Goal: Information Seeking & Learning: Learn about a topic

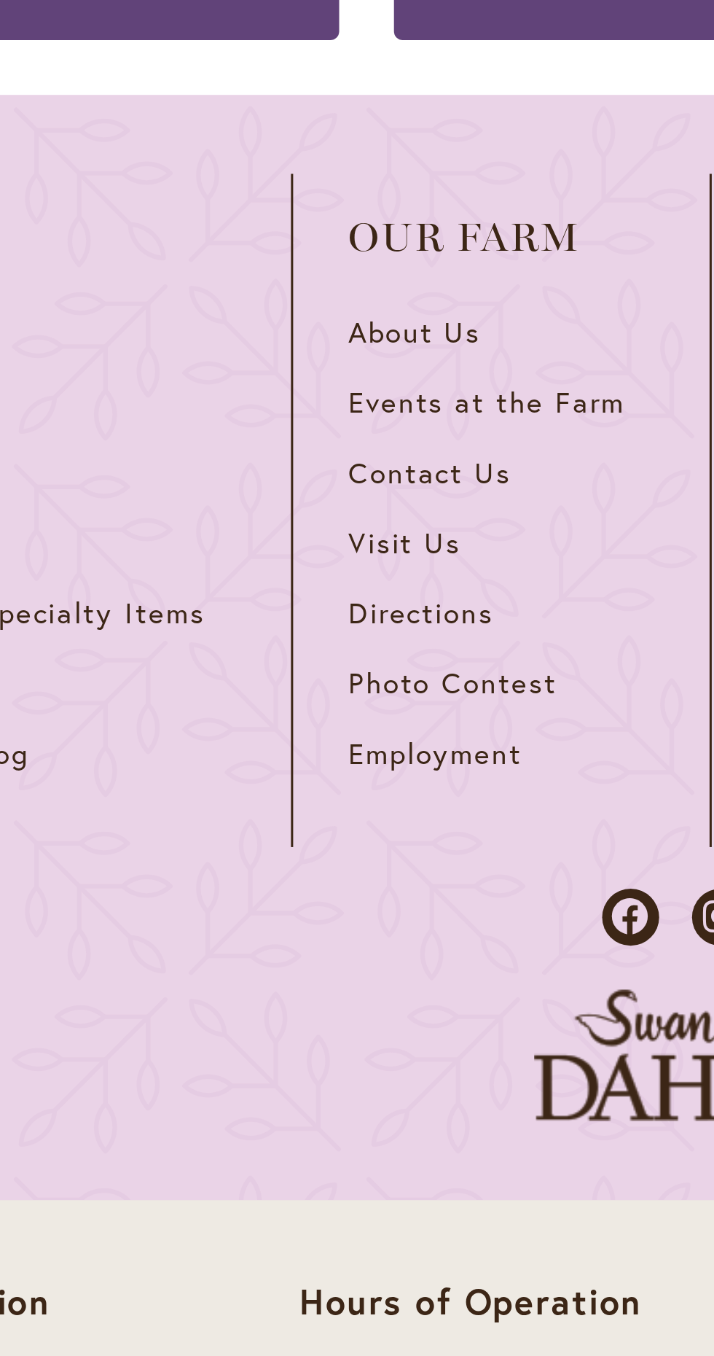
scroll to position [3041, 0]
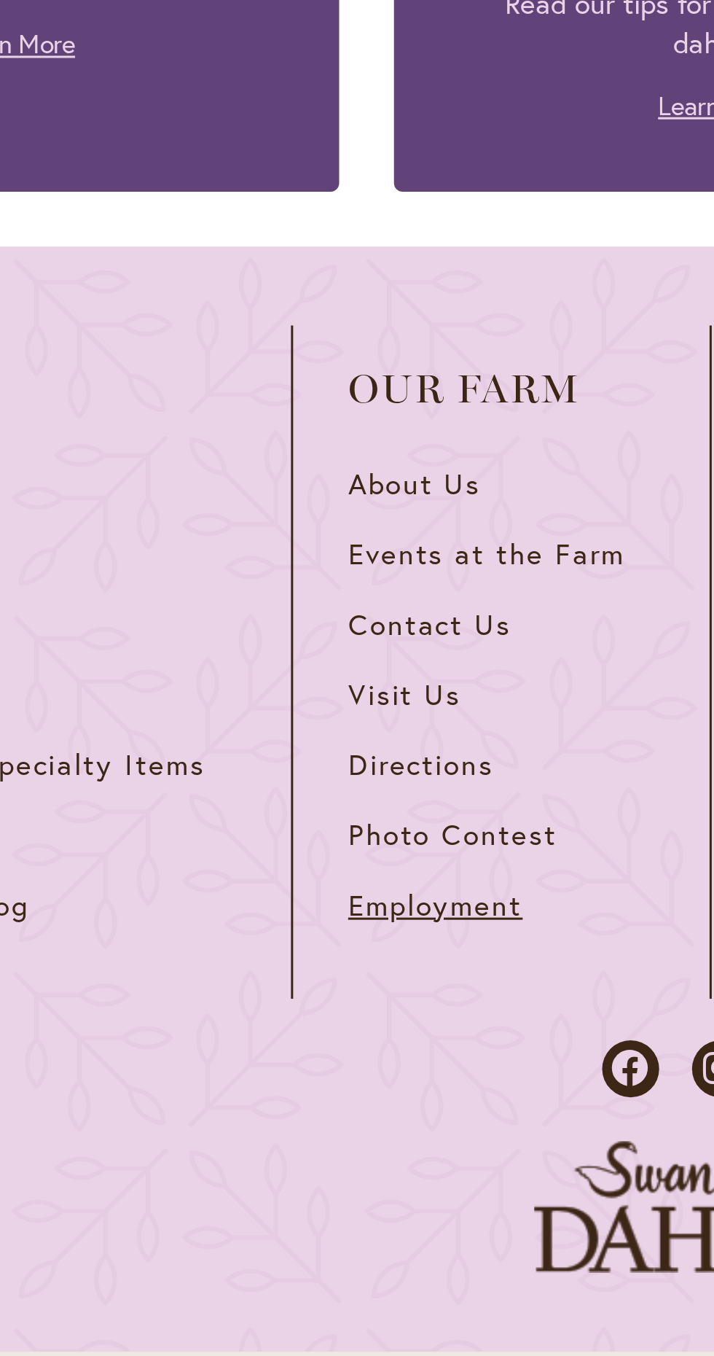
click at [274, 997] on span "Employment" at bounding box center [262, 1003] width 58 height 12
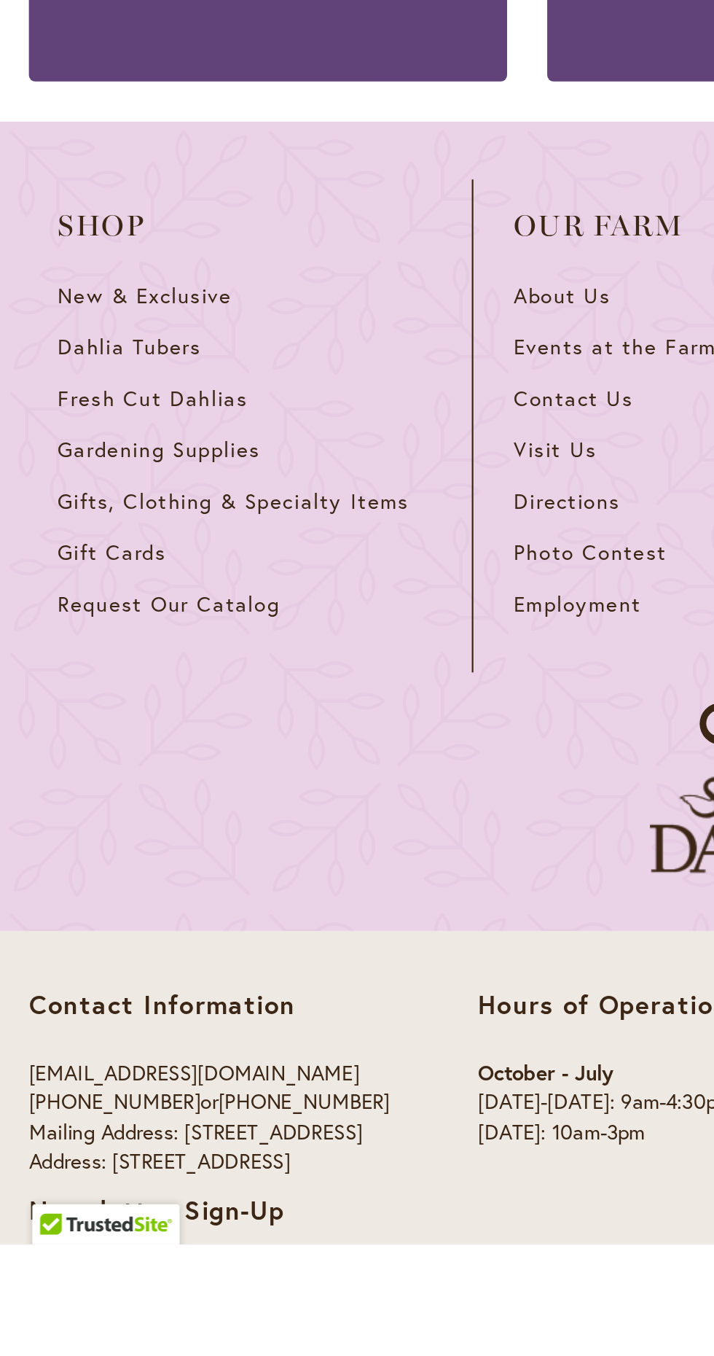
scroll to position [3535, 0]
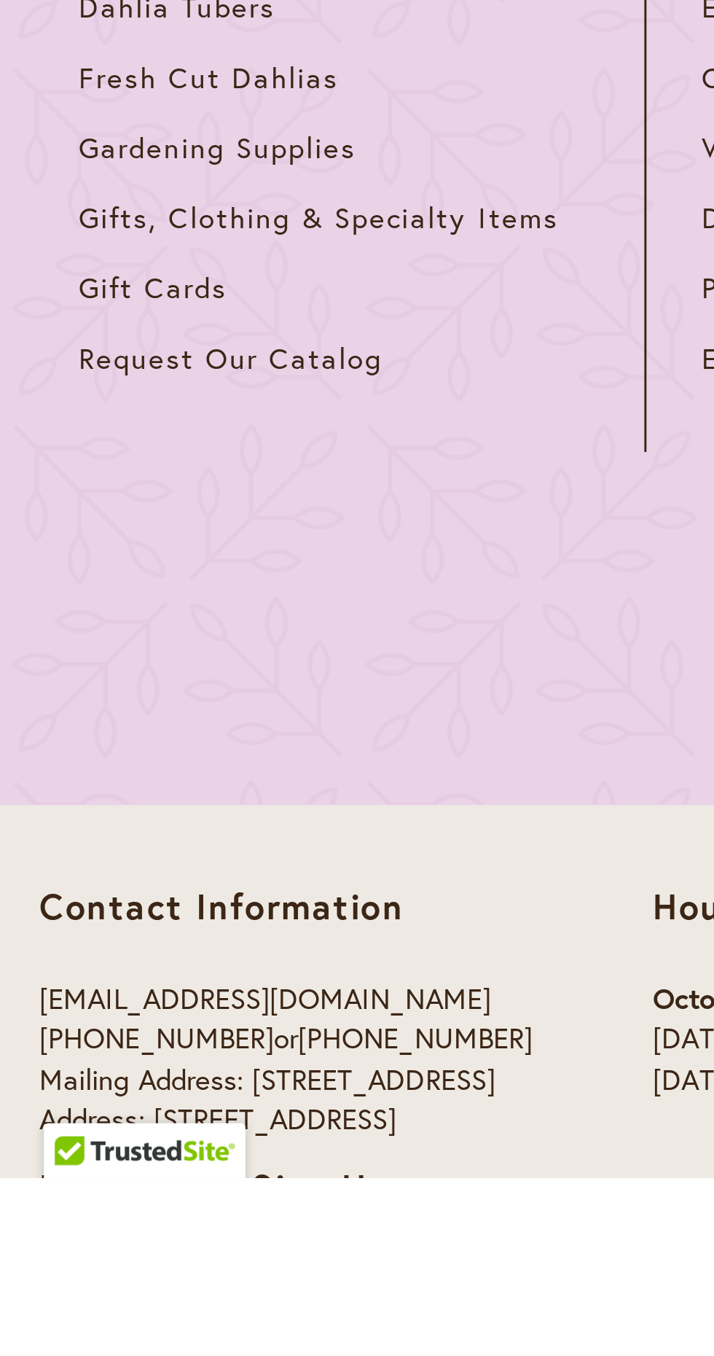
scroll to position [2961, 0]
